Goal: Information Seeking & Learning: Learn about a topic

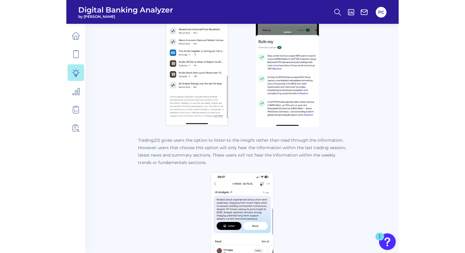
scroll to position [832, 0]
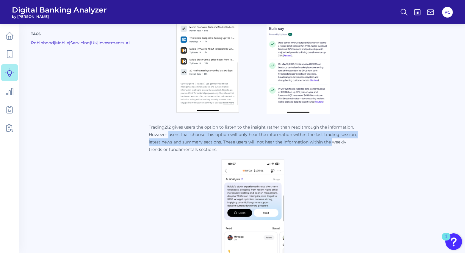
drag, startPoint x: 158, startPoint y: 127, endPoint x: 322, endPoint y: 133, distance: 163.6
click at [322, 133] on p "Trading212 gives users the option to listen to the insight rather than read thr…" at bounding box center [253, 138] width 208 height 30
click at [259, 133] on p "Trading212 gives users the option to listen to the insight rather than read thr…" at bounding box center [253, 138] width 208 height 30
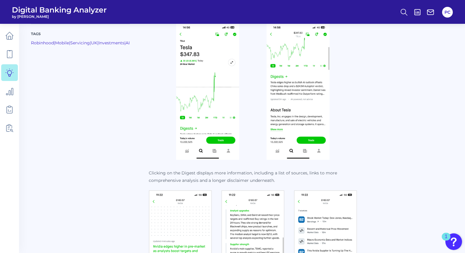
scroll to position [149, 0]
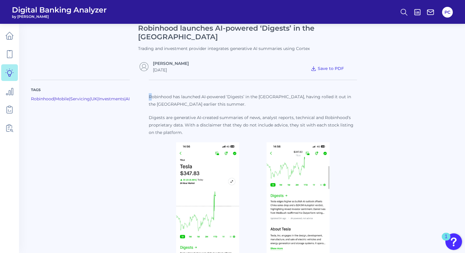
click at [149, 93] on p "Robinhood has launched AI-powered ‘Digests’ in the [GEOGRAPHIC_DATA], having ro…" at bounding box center [253, 100] width 208 height 15
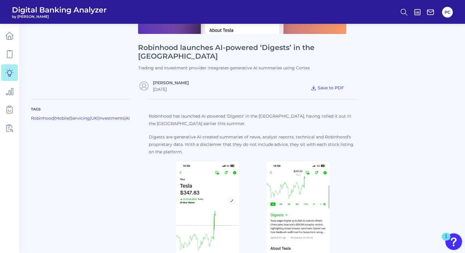
scroll to position [119, 0]
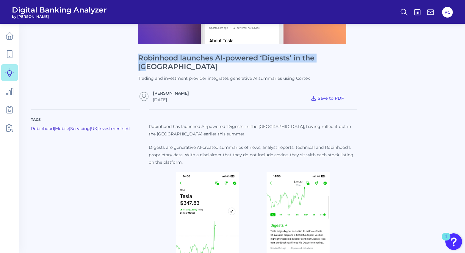
drag, startPoint x: 138, startPoint y: 59, endPoint x: 330, endPoint y: 61, distance: 191.8
click at [330, 61] on h1 "Robinhood launches AI-powered ‘Digests’ in the [GEOGRAPHIC_DATA]" at bounding box center [242, 62] width 208 height 17
copy h1 "Robinhood launches AI-powered ‘Digests’ in the [GEOGRAPHIC_DATA]"
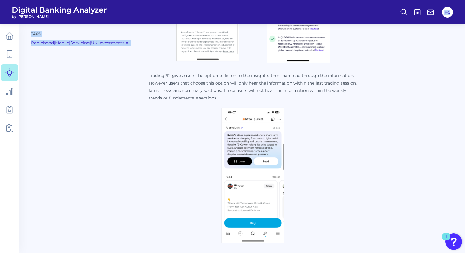
scroll to position [879, 0]
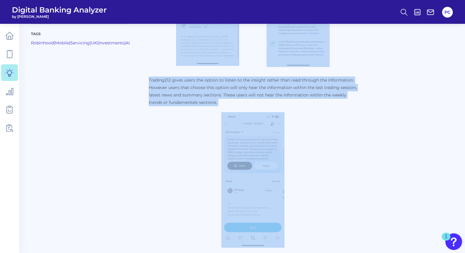
drag, startPoint x: 139, startPoint y: 117, endPoint x: 287, endPoint y: 173, distance: 158.4
copy div "Robinhood has launched AI-powered ‘Digests’ in the UK, having rolled it out in …"
drag, startPoint x: 263, startPoint y: 136, endPoint x: 249, endPoint y: 78, distance: 60.4
copy div "Robinhood has launched AI-powered ‘Digests’ in the UK, having rolled it out in …"
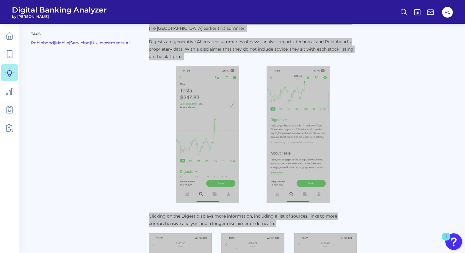
scroll to position [166, 0]
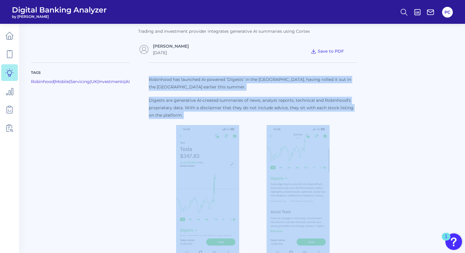
click at [217, 76] on p "Robinhood has launched AI-powered ‘Digests’ in the [GEOGRAPHIC_DATA], having ro…" at bounding box center [253, 83] width 208 height 15
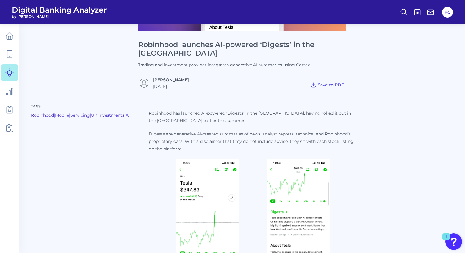
scroll to position [106, 0]
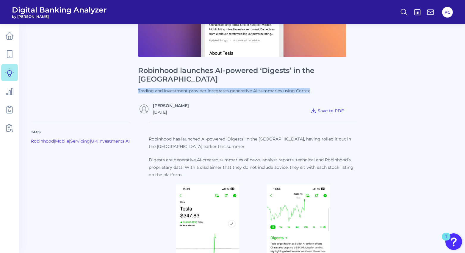
drag, startPoint x: 136, startPoint y: 80, endPoint x: 312, endPoint y: 83, distance: 175.7
click at [312, 83] on div "News Robinhood launches AI-powered ‘Digests’ in the UK Trading and investment p…" at bounding box center [242, 27] width 422 height 175
copy p "Trading and investment provider integrates generative AI summaries using Cortex"
click at [82, 56] on p "News" at bounding box center [75, 27] width 88 height 175
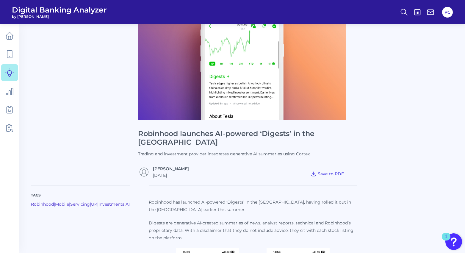
scroll to position [0, 0]
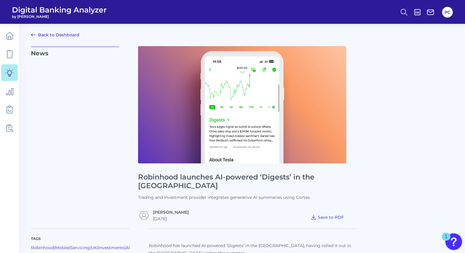
click at [70, 34] on link "Back to Dashboard" at bounding box center [55, 34] width 48 height 7
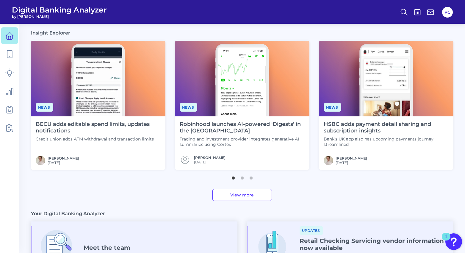
scroll to position [149, 0]
click at [243, 177] on button "2" at bounding box center [242, 176] width 6 height 6
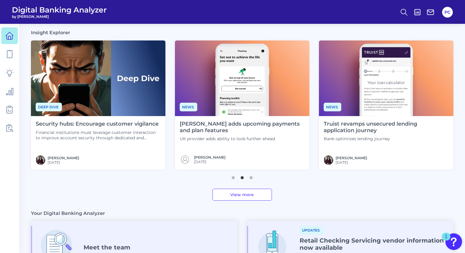
click at [243, 177] on button "2" at bounding box center [242, 176] width 6 height 6
click at [248, 176] on button "3" at bounding box center [251, 176] width 6 height 6
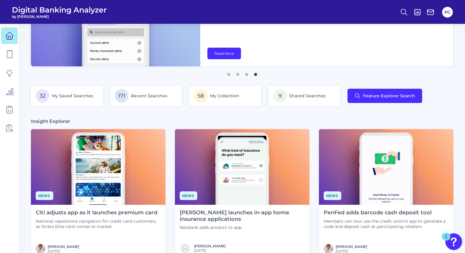
scroll to position [0, 0]
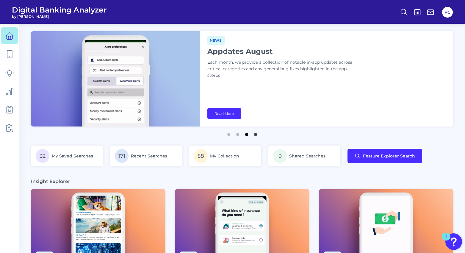
click at [247, 134] on button "3" at bounding box center [246, 133] width 6 height 6
click at [238, 133] on button "2" at bounding box center [238, 133] width 6 height 6
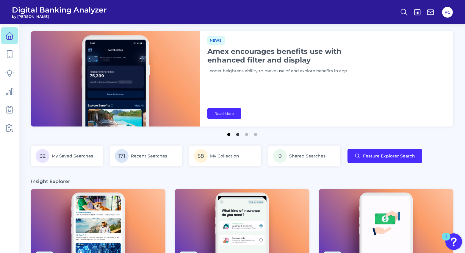
click at [228, 134] on button "1" at bounding box center [229, 133] width 6 height 6
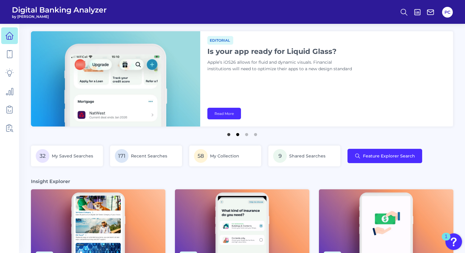
click at [235, 134] on button "2" at bounding box center [238, 133] width 6 height 6
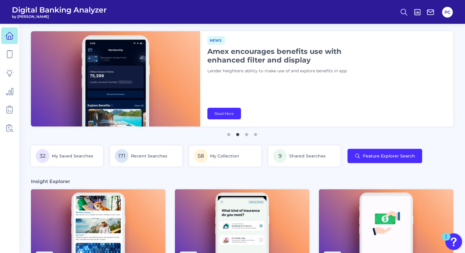
click at [236, 52] on h1 "Amex encourages benefits use with enhanced filter and display" at bounding box center [281, 55] width 149 height 17
click at [231, 117] on link "Read More" at bounding box center [224, 114] width 34 height 12
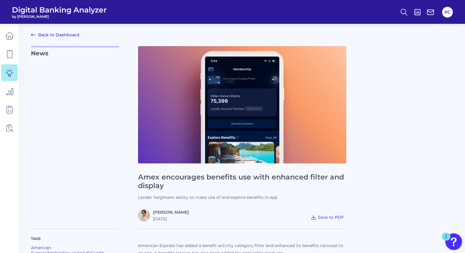
click at [36, 34] on icon at bounding box center [33, 34] width 7 height 7
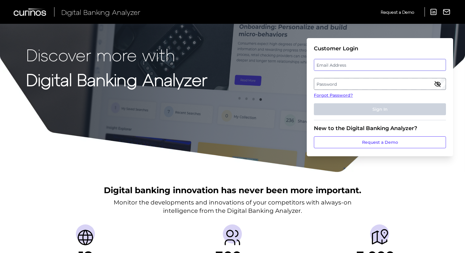
type input "[PERSON_NAME][EMAIL_ADDRESS][PERSON_NAME][DOMAIN_NAME]"
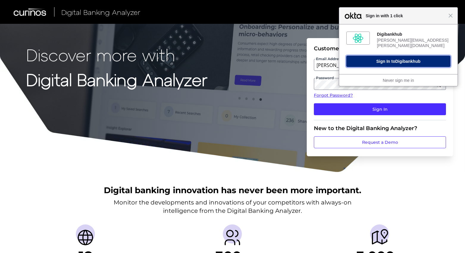
click at [386, 59] on button "Sign In to Digibankhub" at bounding box center [398, 61] width 104 height 11
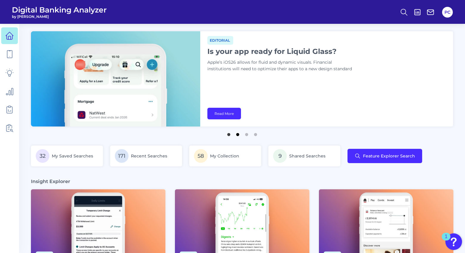
click at [235, 135] on button "2" at bounding box center [238, 133] width 6 height 6
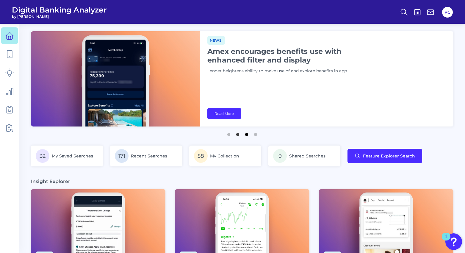
click at [244, 136] on button "3" at bounding box center [246, 133] width 6 height 6
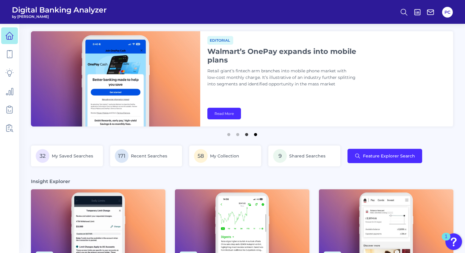
click at [255, 136] on button "4" at bounding box center [255, 133] width 6 height 6
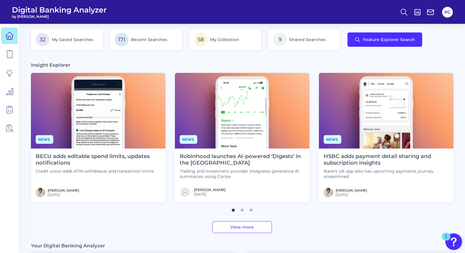
scroll to position [119, 0]
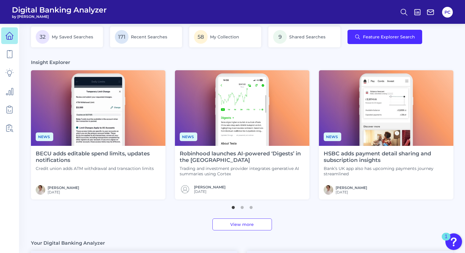
click at [241, 102] on img at bounding box center [242, 108] width 134 height 76
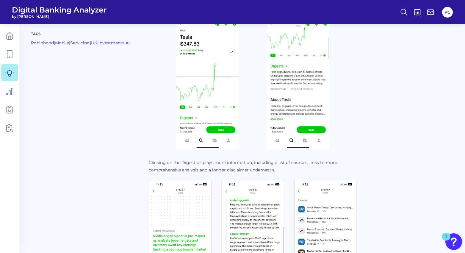
scroll to position [268, 0]
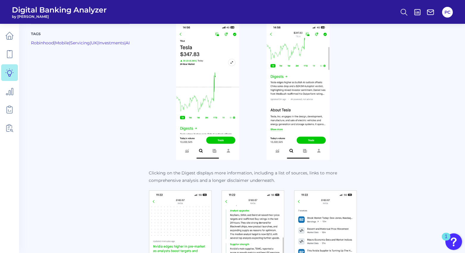
click at [221, 93] on img at bounding box center [207, 91] width 63 height 136
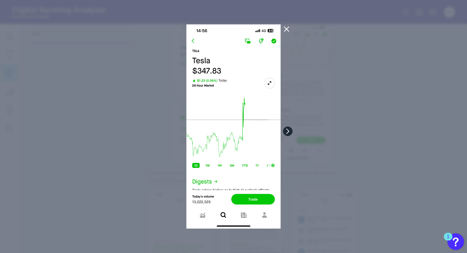
click at [287, 129] on icon at bounding box center [287, 130] width 5 height 5
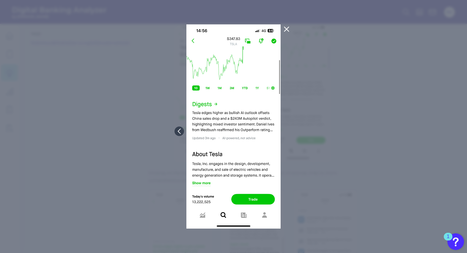
click at [287, 28] on icon at bounding box center [286, 29] width 7 height 7
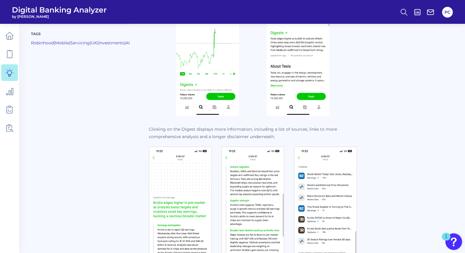
scroll to position [357, 0]
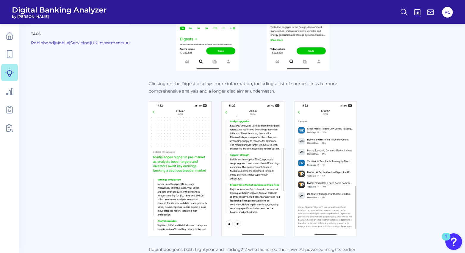
click at [177, 136] on img at bounding box center [180, 168] width 63 height 135
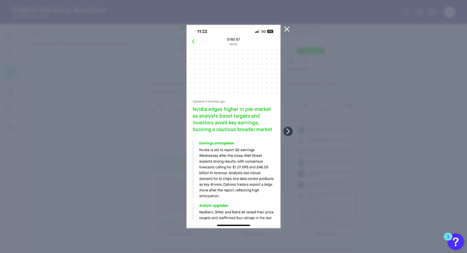
click at [286, 29] on icon at bounding box center [286, 29] width 7 height 7
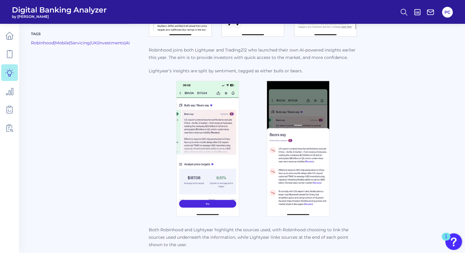
scroll to position [535, 0]
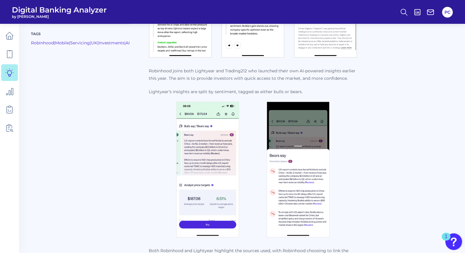
click at [281, 137] on img at bounding box center [297, 169] width 63 height 136
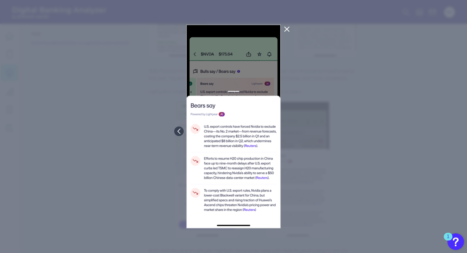
click at [249, 129] on img at bounding box center [233, 126] width 95 height 204
click at [237, 136] on img at bounding box center [233, 126] width 95 height 204
click at [286, 29] on icon at bounding box center [286, 29] width 7 height 7
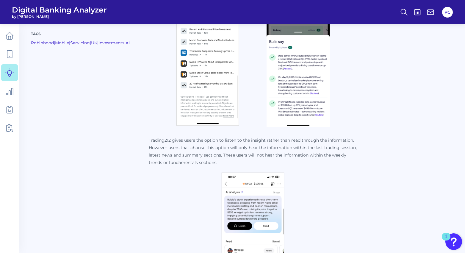
scroll to position [832, 0]
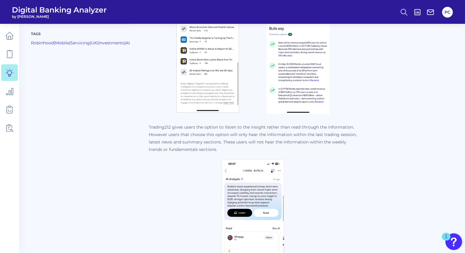
click at [304, 55] on img at bounding box center [297, 46] width 63 height 136
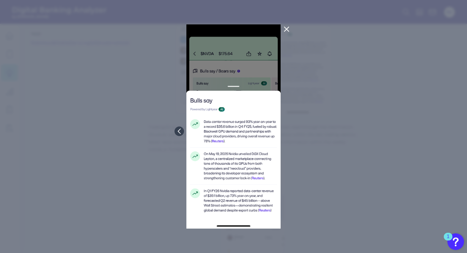
click at [286, 29] on icon at bounding box center [287, 29] width 4 height 4
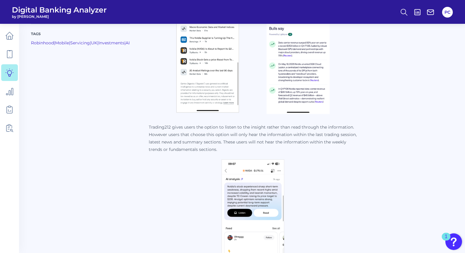
click at [294, 192] on div at bounding box center [253, 226] width 208 height 135
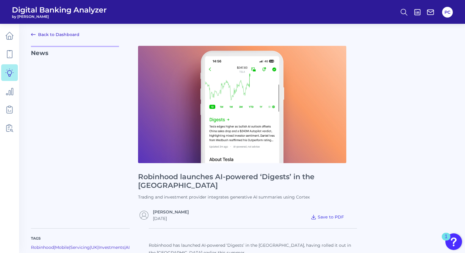
scroll to position [0, 0]
click at [61, 32] on link "Back to Dashboard" at bounding box center [55, 34] width 48 height 7
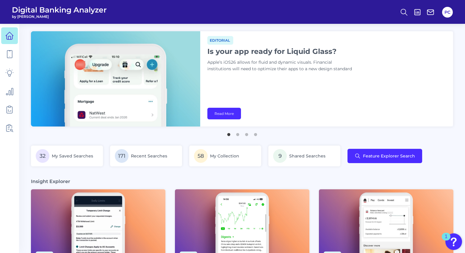
click at [338, 97] on div "Editorial Is your app ready for Liquid Glass? Apple’s iOS26 allows for fluid an…" at bounding box center [326, 78] width 253 height 95
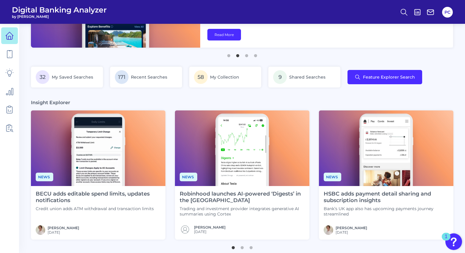
scroll to position [89, 0]
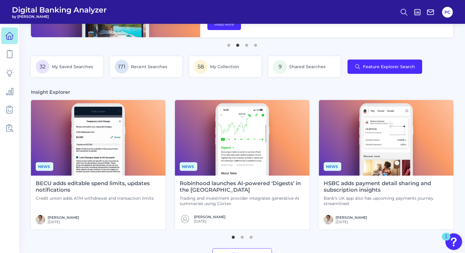
click at [196, 189] on h4 "Robinhood launches AI-powered ‘Digests’ in the [GEOGRAPHIC_DATA]" at bounding box center [242, 186] width 125 height 13
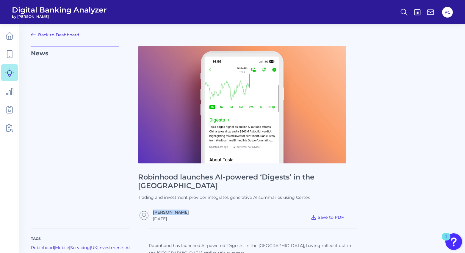
drag, startPoint x: 183, startPoint y: 204, endPoint x: 154, endPoint y: 202, distance: 29.5
click at [154, 209] on div "[PERSON_NAME] [DATE] Save to PDF" at bounding box center [242, 215] width 208 height 12
copy link "[PERSON_NAME]"
